Goal: Information Seeking & Learning: Check status

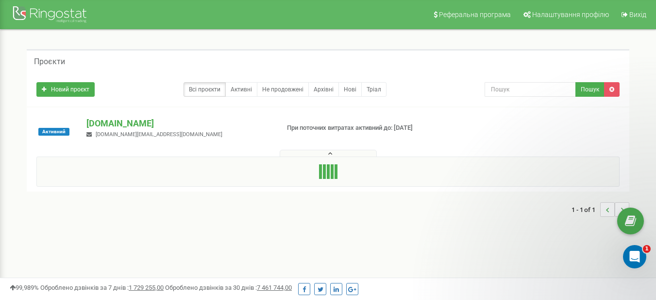
click at [332, 155] on icon at bounding box center [330, 153] width 4 height 7
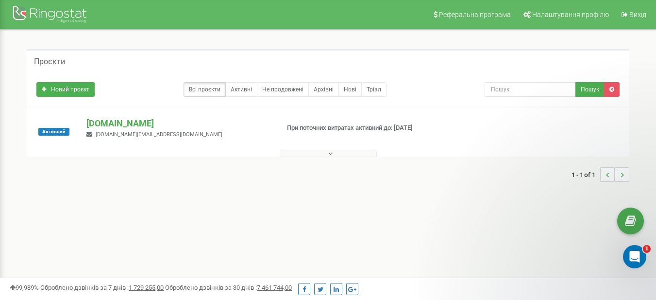
click at [332, 155] on icon at bounding box center [330, 153] width 4 height 7
click at [327, 160] on div "1 - 1 of 1" at bounding box center [328, 174] width 603 height 34
click at [330, 154] on icon at bounding box center [330, 153] width 4 height 7
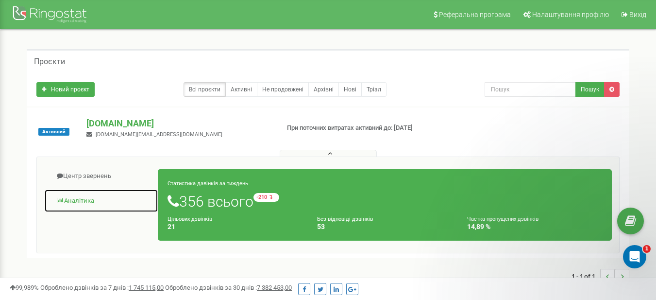
click at [79, 200] on link "Аналiтика" at bounding box center [101, 201] width 114 height 24
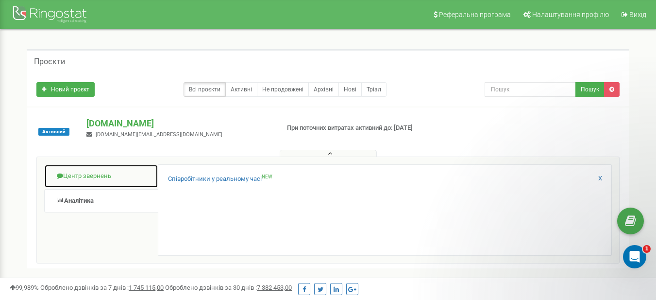
click at [94, 177] on link "Центр звернень" at bounding box center [101, 176] width 114 height 24
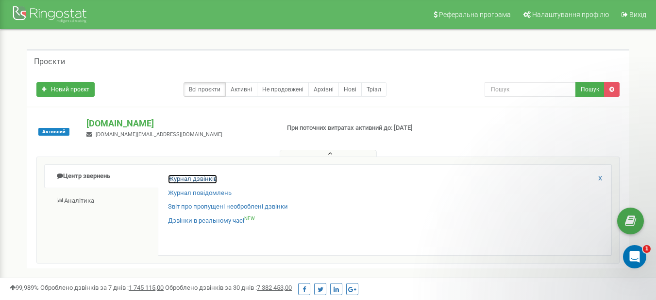
click at [202, 179] on link "Журнал дзвінків" at bounding box center [192, 178] width 49 height 9
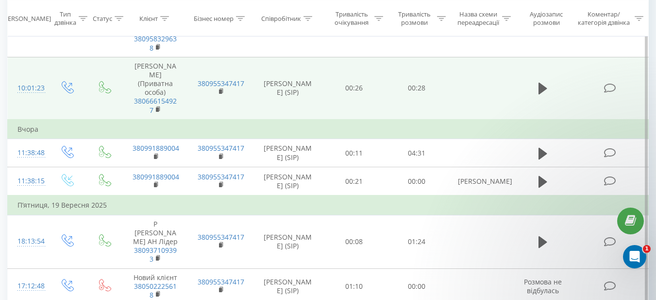
scroll to position [159, 0]
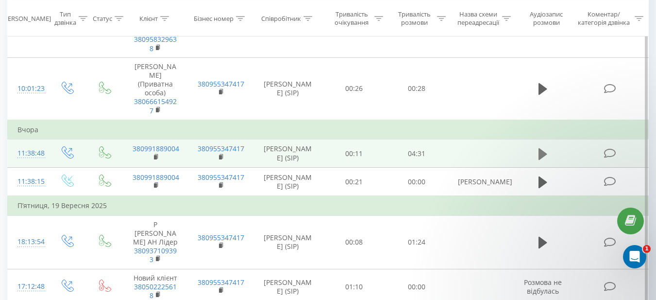
click at [543, 148] on icon at bounding box center [543, 154] width 9 height 12
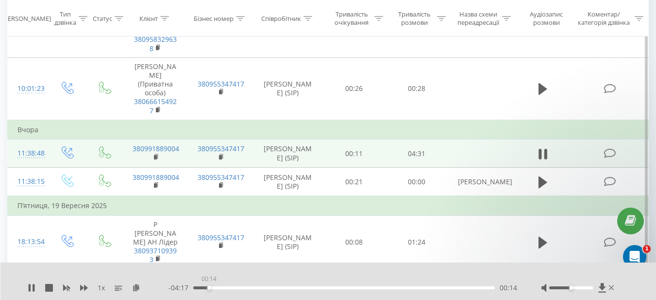
drag, startPoint x: 543, startPoint y: 136, endPoint x: 209, endPoint y: 289, distance: 367.2
click at [209, 289] on div "00:14" at bounding box center [344, 287] width 302 height 3
click at [223, 286] on div "- 04:12 00:19 00:19" at bounding box center [343, 288] width 349 height 10
click at [228, 287] on div "00:31" at bounding box center [344, 287] width 302 height 3
click at [437, 288] on div "01:03" at bounding box center [344, 287] width 302 height 3
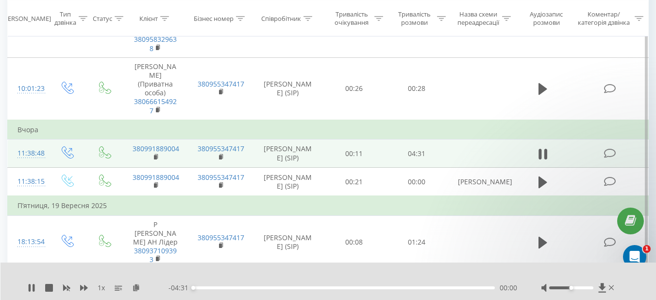
click at [443, 288] on div "00:00" at bounding box center [344, 287] width 302 height 3
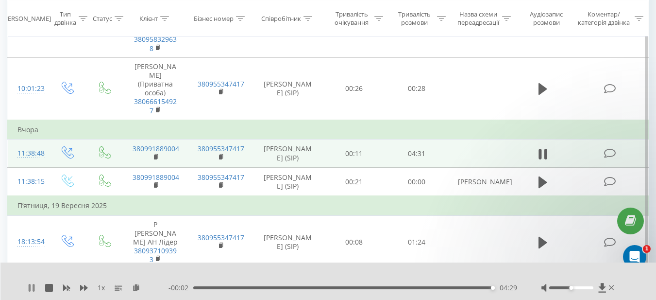
click at [34, 287] on icon at bounding box center [34, 288] width 2 height 8
